Goal: Task Accomplishment & Management: Complete application form

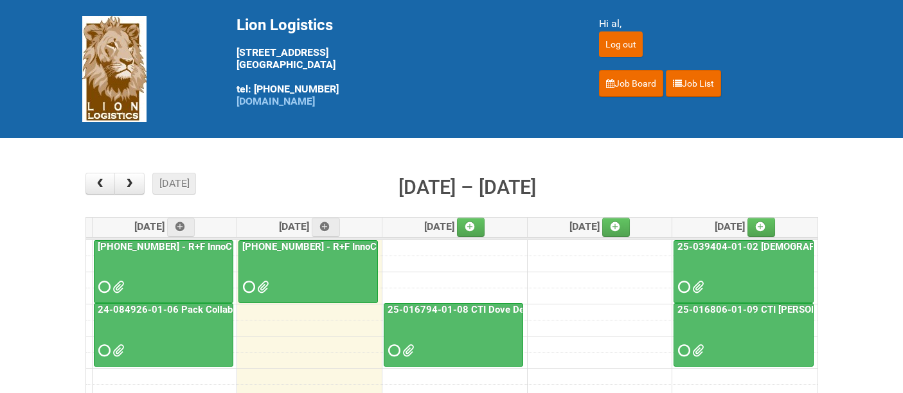
click at [438, 319] on div at bounding box center [453, 340] width 137 height 42
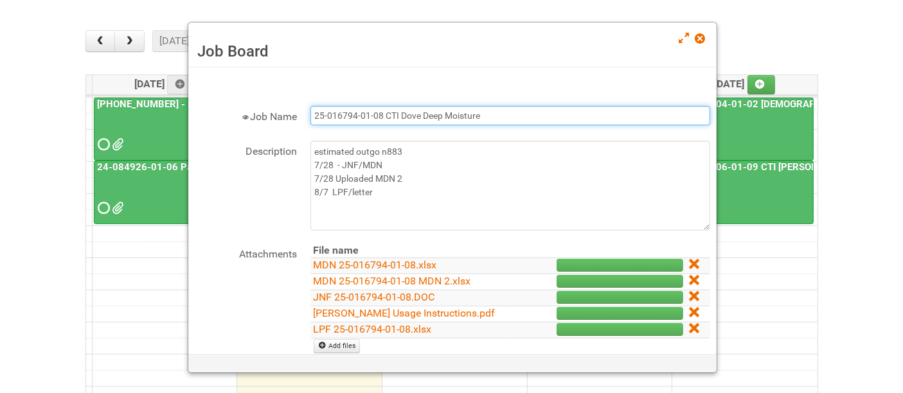
drag, startPoint x: 504, startPoint y: 112, endPoint x: 283, endPoint y: 80, distance: 223.5
click at [283, 80] on form "× Job Name 25-016794-01-08 CTI Dove Deep Moisture Description estimated outgo n…" at bounding box center [452, 268] width 515 height 389
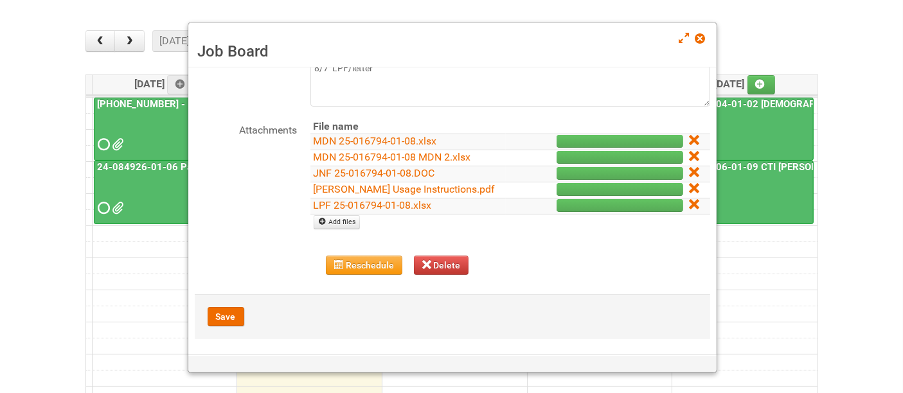
scroll to position [126, 0]
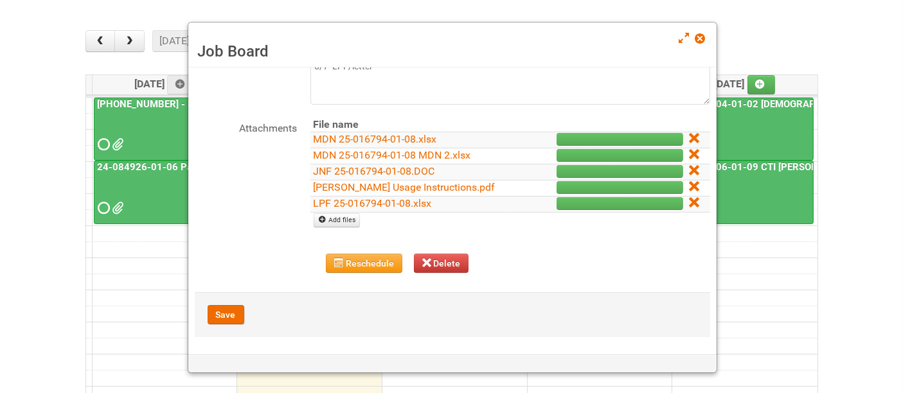
drag, startPoint x: 684, startPoint y: 201, endPoint x: 519, endPoint y: 49, distance: 223.7
click at [690, 201] on icon at bounding box center [694, 202] width 9 height 9
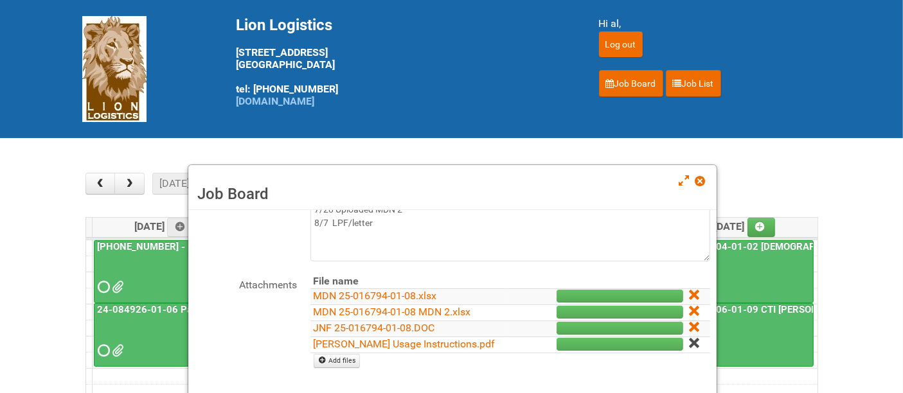
scroll to position [110, 0]
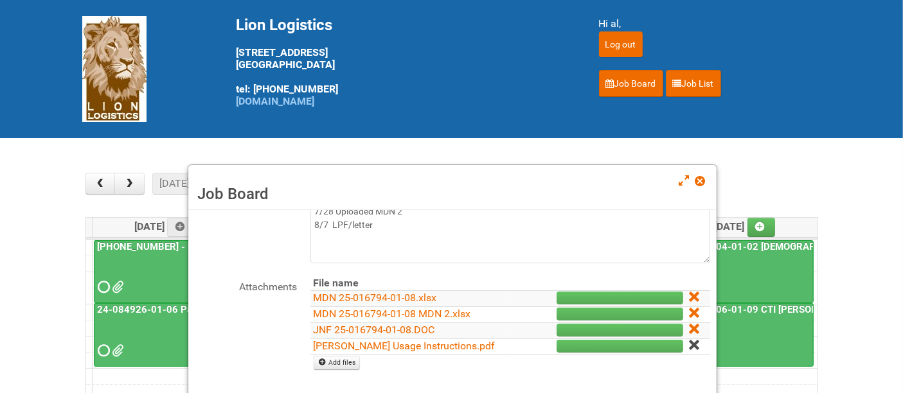
click at [690, 345] on icon at bounding box center [694, 345] width 9 height 9
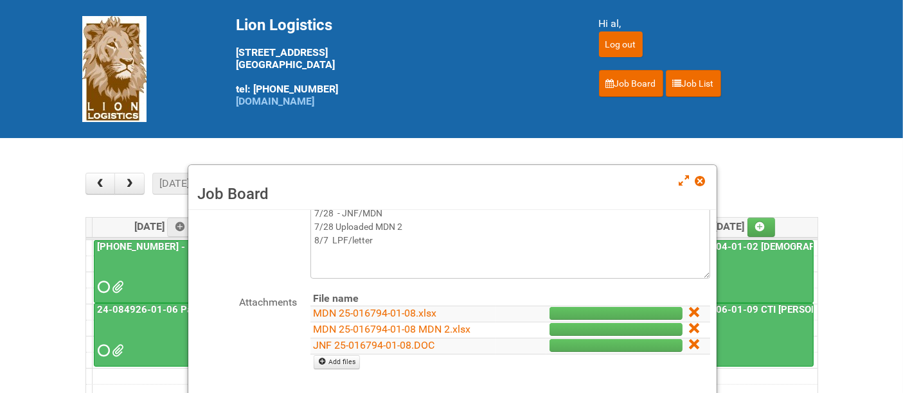
scroll to position [94, 0]
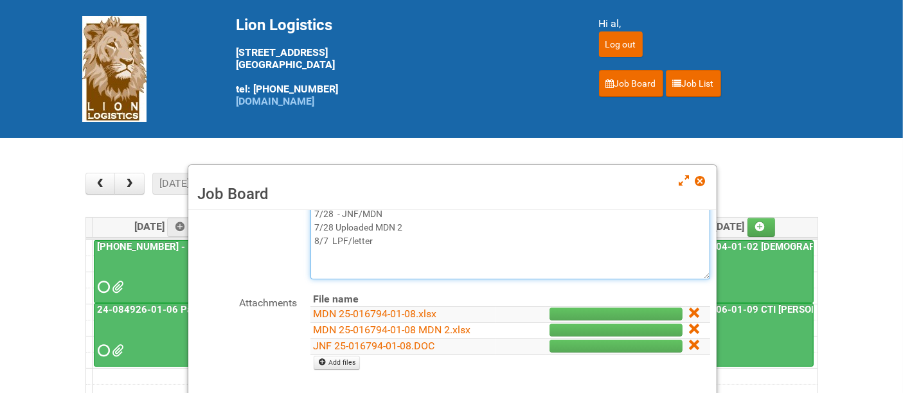
click at [400, 243] on textarea "estimated outgo n883 7/28 - JNF/MDN 7/28 Uploaded MDN 2 8/7 LPF/letter" at bounding box center [510, 235] width 400 height 90
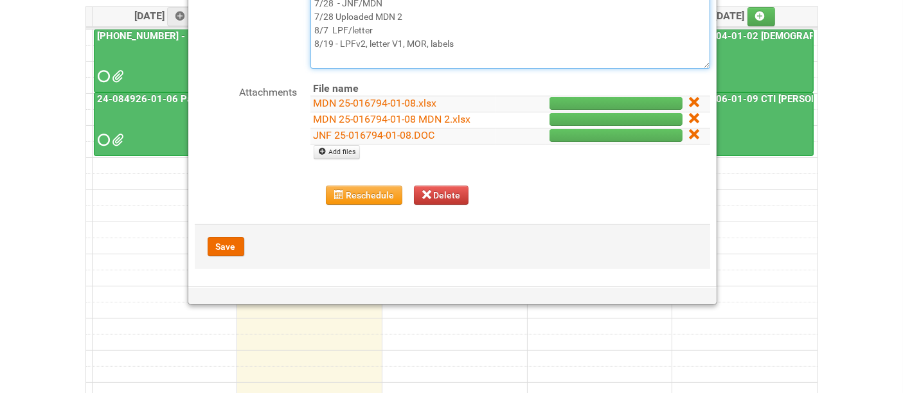
scroll to position [214, 0]
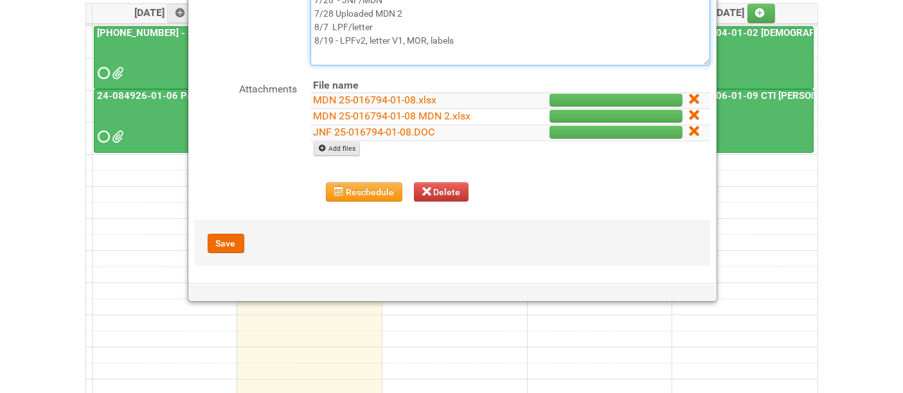
type textarea "estimated outgo n883 7/28 - JNF/MDN 7/28 Uploaded MDN 2 8/7 LPF/letter 8/19 - L…"
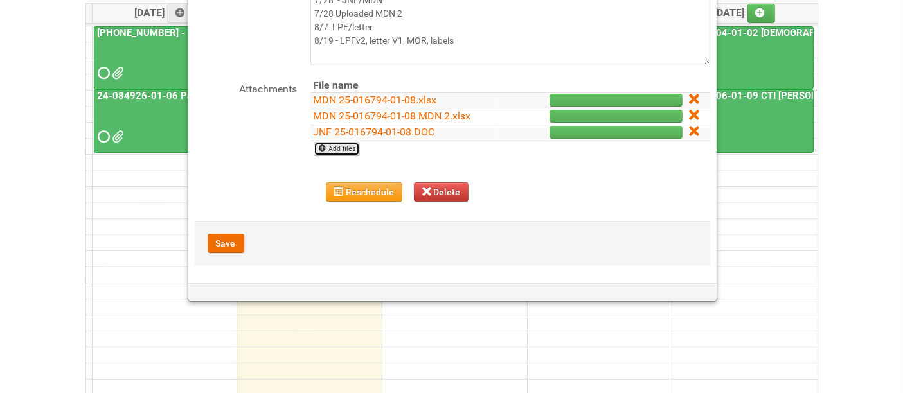
click at [348, 143] on link "Add files" at bounding box center [337, 149] width 47 height 14
type input "C:\fakepath\LPF_V2 25-016794-01-08.xlsx"
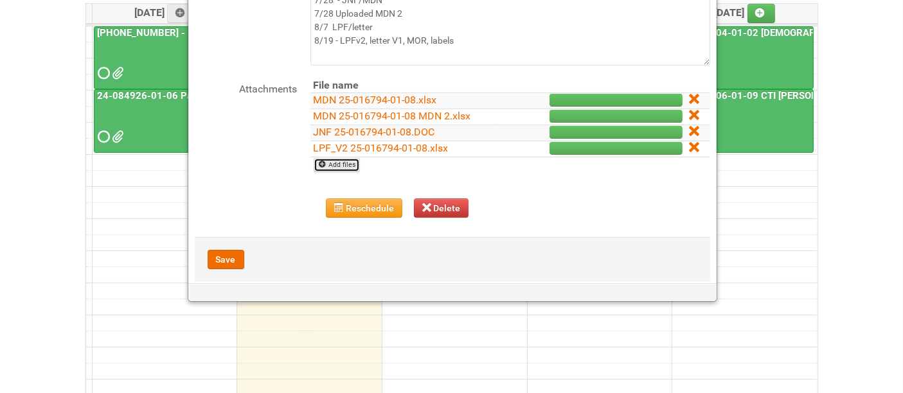
click at [347, 165] on link "Add files" at bounding box center [337, 165] width 47 height 14
type input "C:\fakepath\[PERSON_NAME] Usage Instructions_V1.pdf"
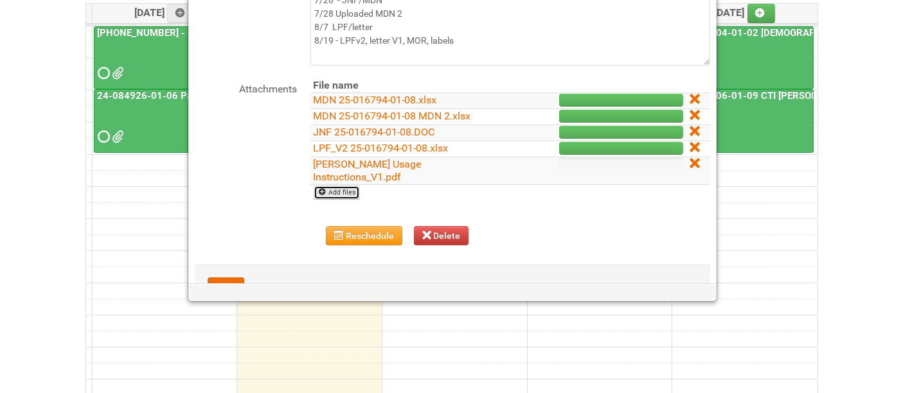
click at [340, 186] on link "Add files" at bounding box center [337, 193] width 47 height 14
type input "C:\fakepath\25-016794-01-01_LABELS_Lion.xlsx"
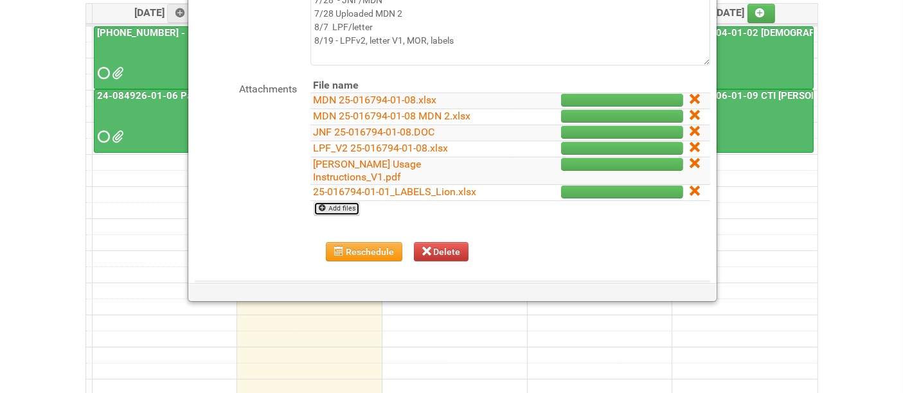
click at [338, 202] on link "Add files" at bounding box center [337, 209] width 47 height 14
type input "C:\fakepath\MOR 25-016794-01-08.xlsm"
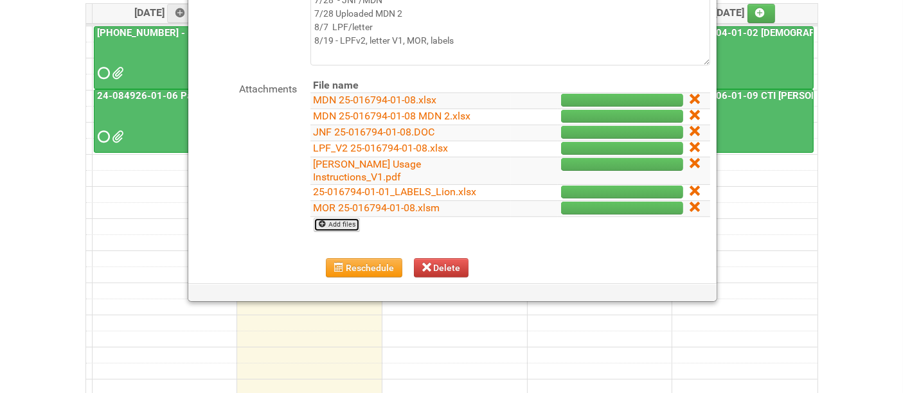
click at [343, 218] on link "Add files" at bounding box center [337, 225] width 47 height 14
type input "C:\fakepath\25-016794-01-01_LABELS_Lion.xlsx"
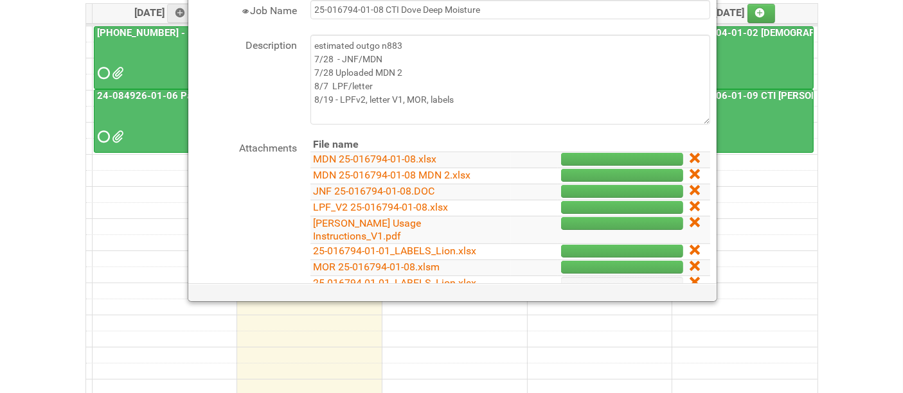
scroll to position [0, 0]
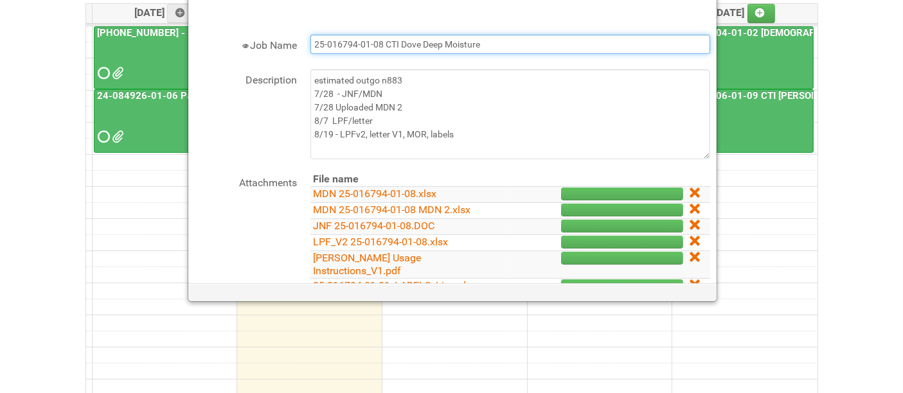
drag, startPoint x: 503, startPoint y: 46, endPoint x: 125, endPoint y: 46, distance: 377.8
click at [125, 46] on body "Lion Logistics [STREET_ADDRESS] tel: [PHONE_NUMBER] [DOMAIN_NAME] Hi al, Log ou…" at bounding box center [451, 177] width 903 height 783
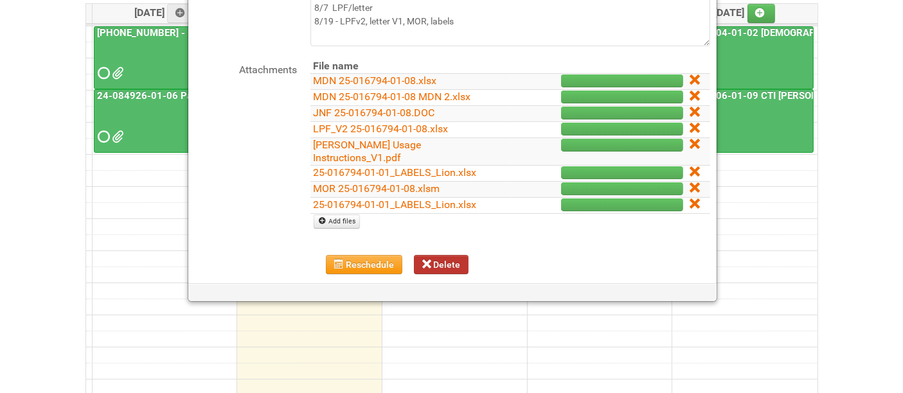
scroll to position [174, 0]
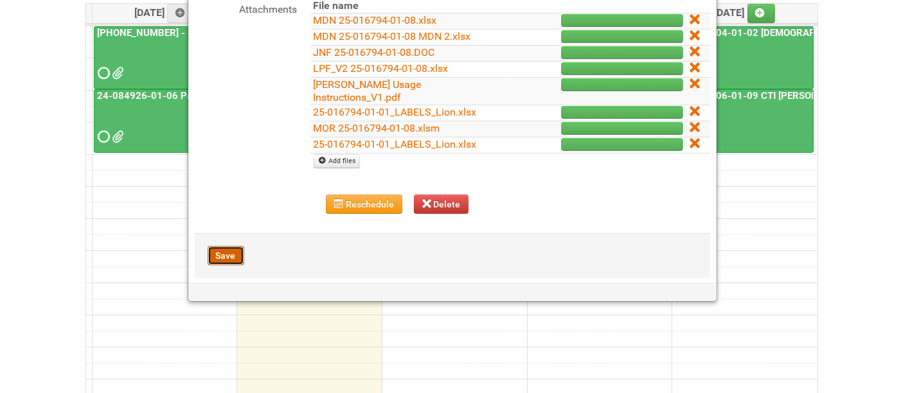
click at [226, 246] on button "Save" at bounding box center [226, 255] width 37 height 19
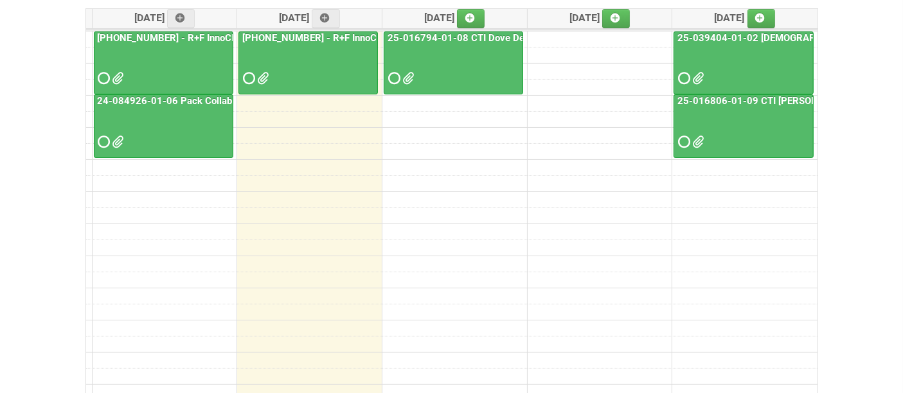
scroll to position [0, 0]
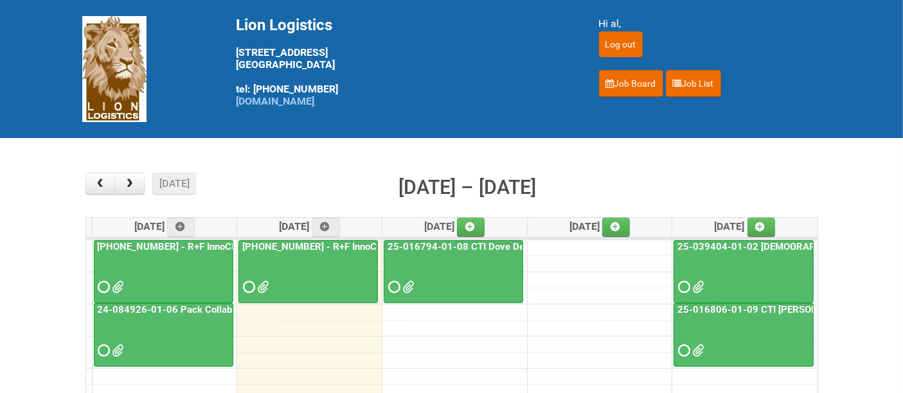
click at [451, 270] on div at bounding box center [453, 276] width 137 height 42
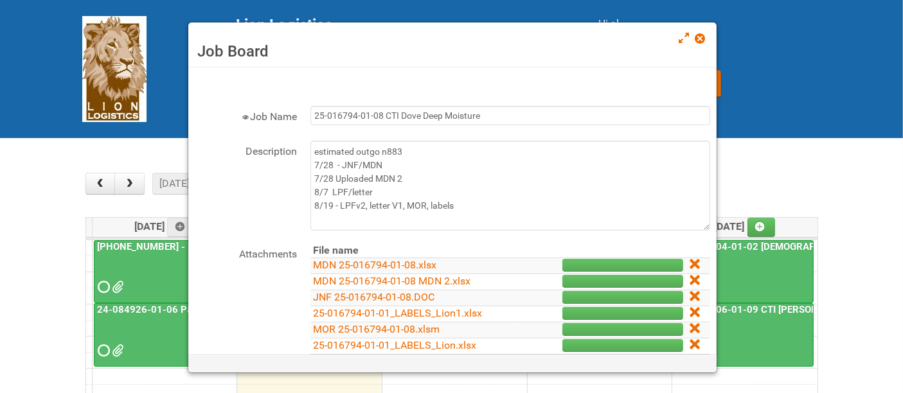
drag, startPoint x: 699, startPoint y: 37, endPoint x: 580, endPoint y: 113, distance: 141.9
click at [699, 37] on span at bounding box center [699, 38] width 9 height 9
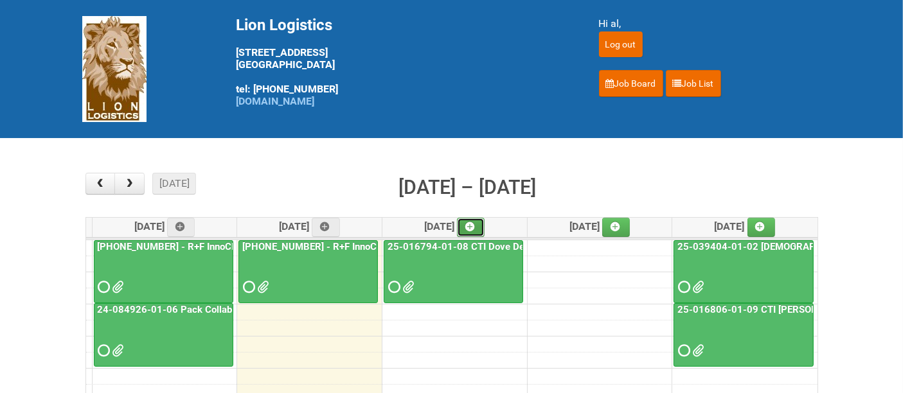
click at [474, 233] on link at bounding box center [471, 227] width 28 height 19
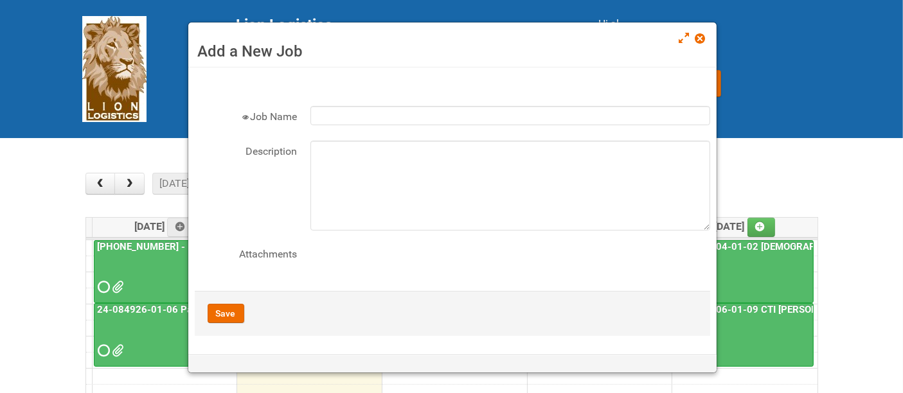
click at [414, 103] on form "× Job Name Description Attachments File name Add files Opps. Still on dinosaur …" at bounding box center [452, 205] width 515 height 262
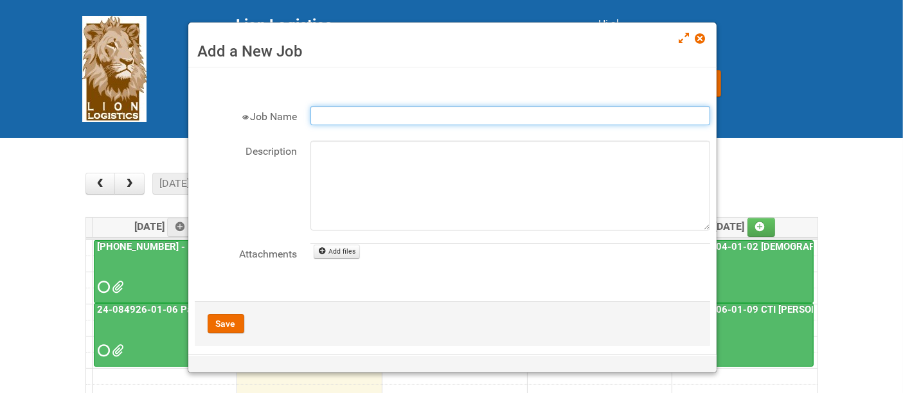
click at [423, 118] on input "Job Name" at bounding box center [510, 115] width 400 height 19
paste input "25-016794-01-08 CTI Dove Deep Moisture"
type input "25-016794-01-08 CTI Dove Deep Moisture - Photos slot"
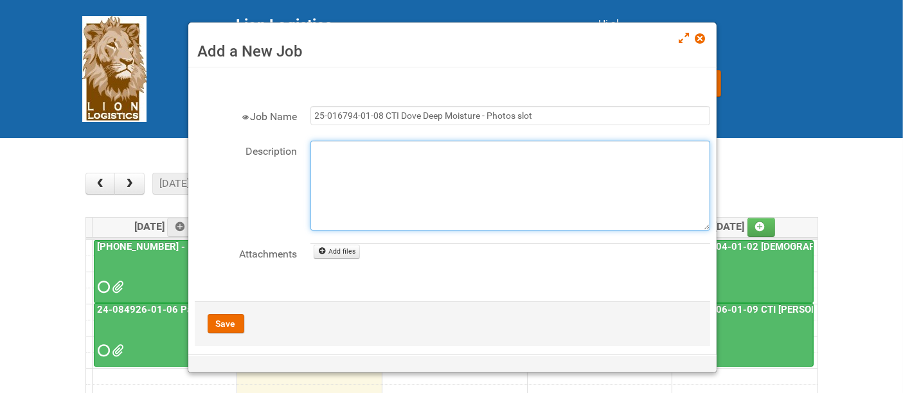
click at [418, 155] on textarea "Description" at bounding box center [510, 186] width 400 height 90
type textarea "slot for photos for QC"
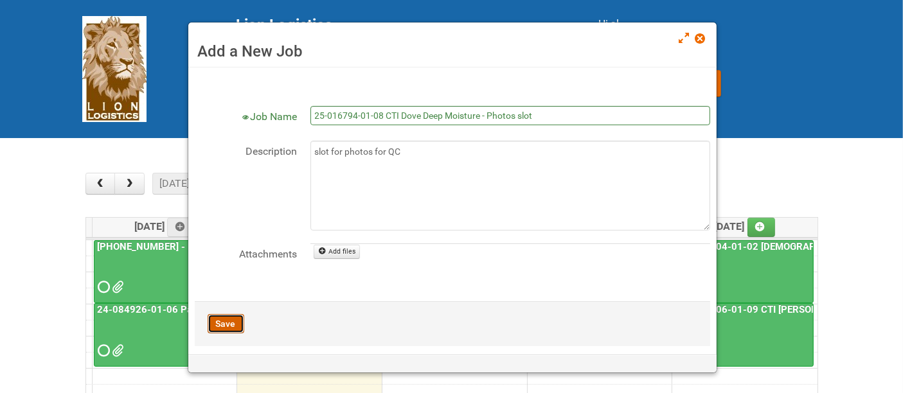
click at [231, 324] on button "Save" at bounding box center [226, 323] width 37 height 19
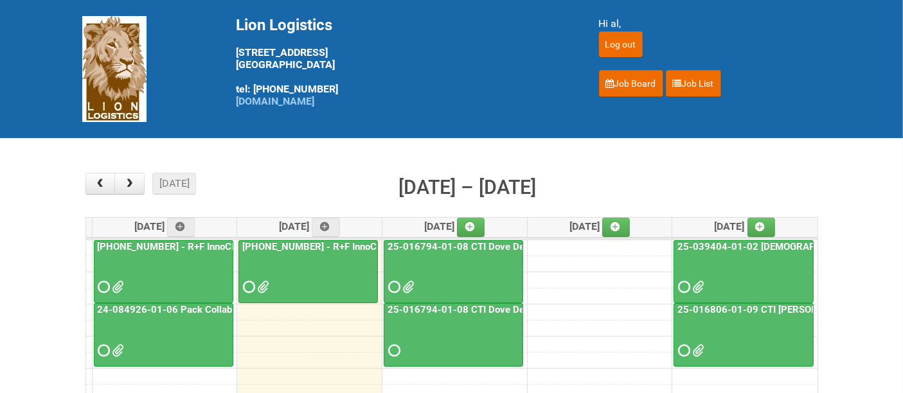
click at [467, 267] on div at bounding box center [453, 276] width 137 height 42
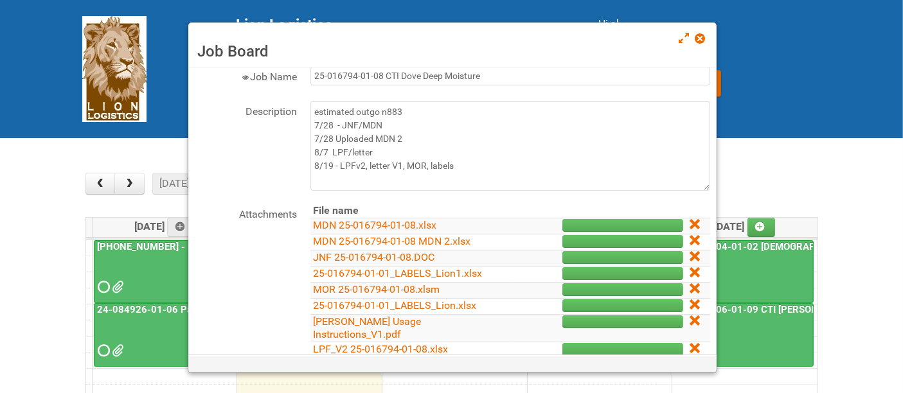
scroll to position [143, 0]
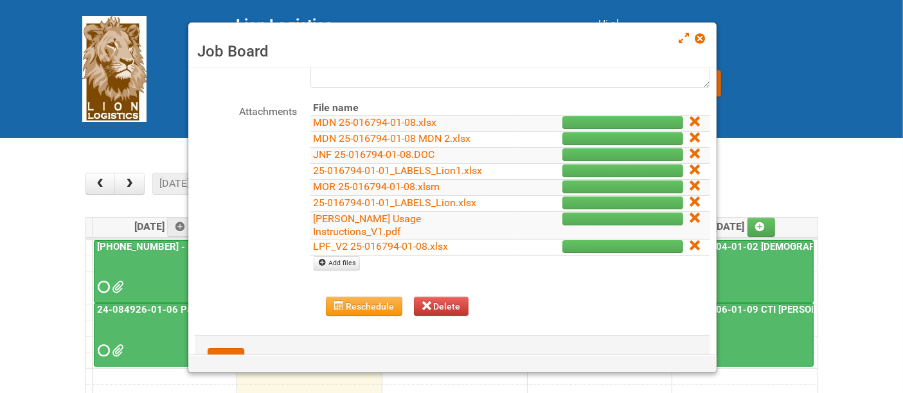
drag, startPoint x: 684, startPoint y: 170, endPoint x: 515, endPoint y: 49, distance: 207.7
click at [690, 169] on icon at bounding box center [694, 169] width 9 height 9
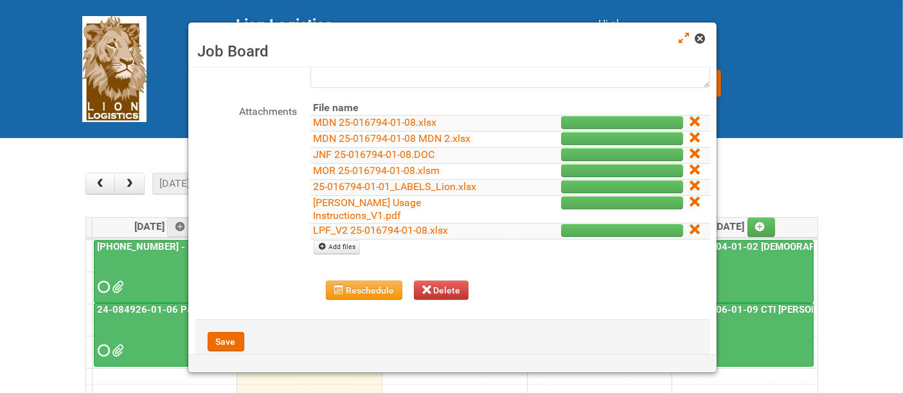
click at [699, 38] on span at bounding box center [699, 38] width 9 height 9
